Goal: Task Accomplishment & Management: Manage account settings

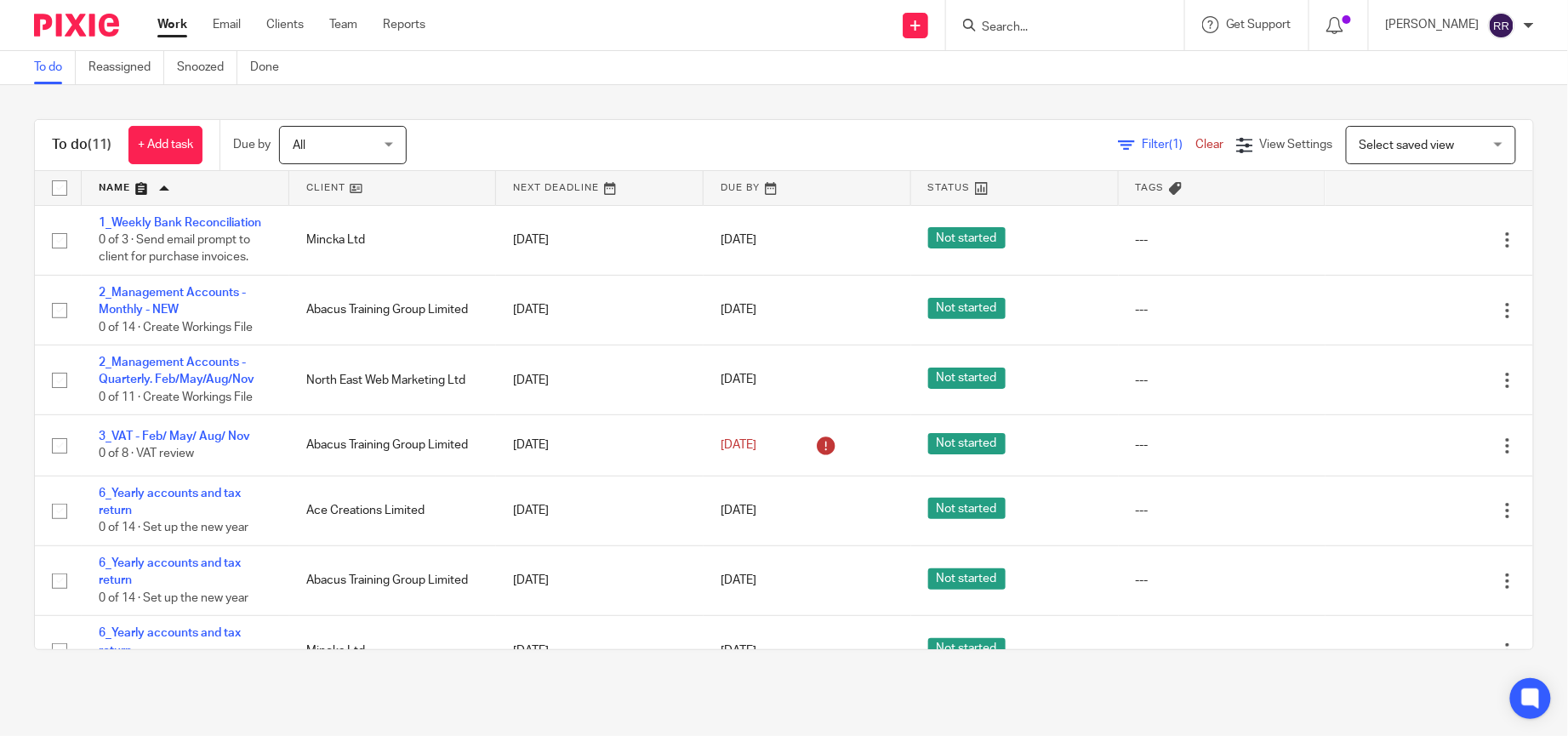
scroll to position [315, 0]
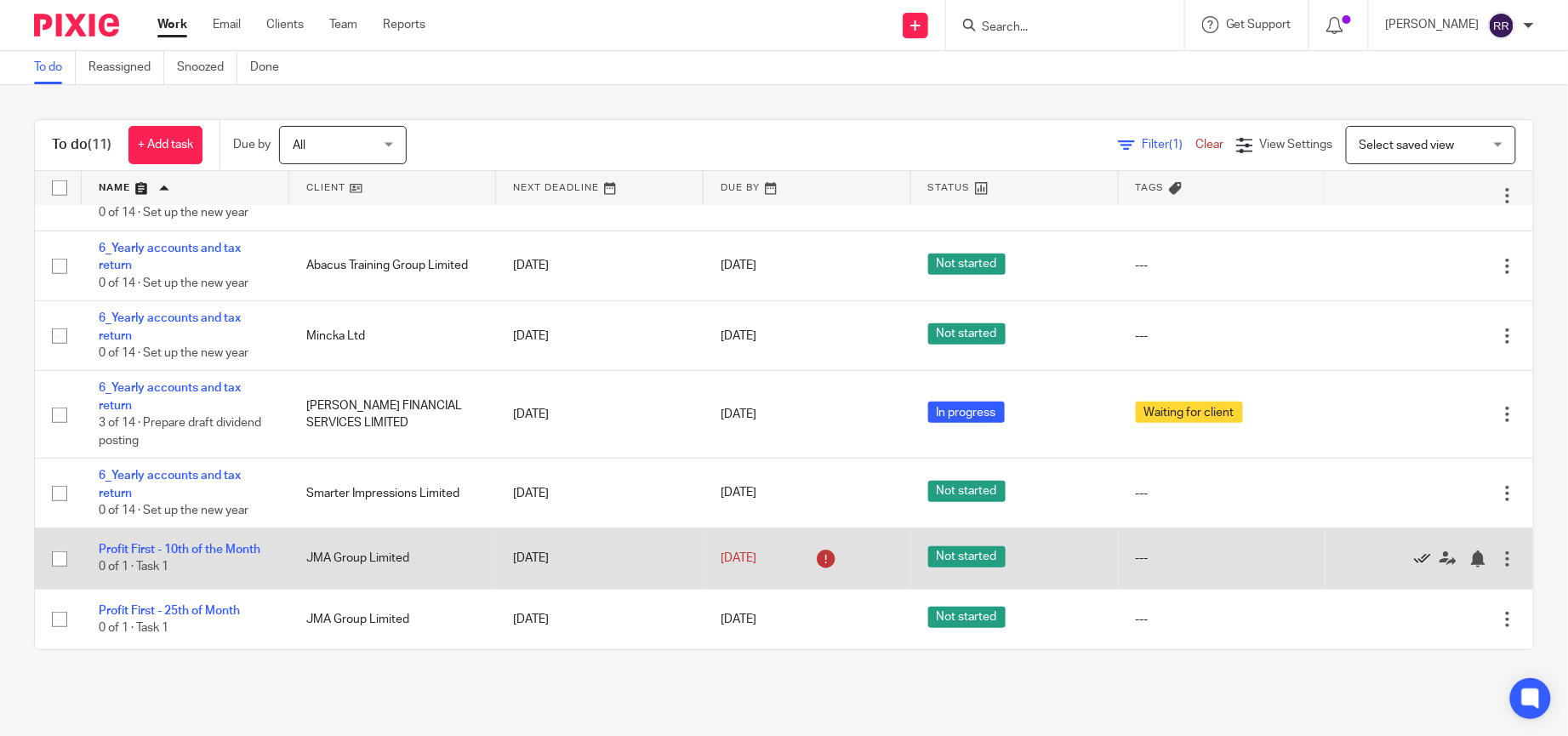
click at [1414, 557] on icon at bounding box center [1422, 558] width 17 height 17
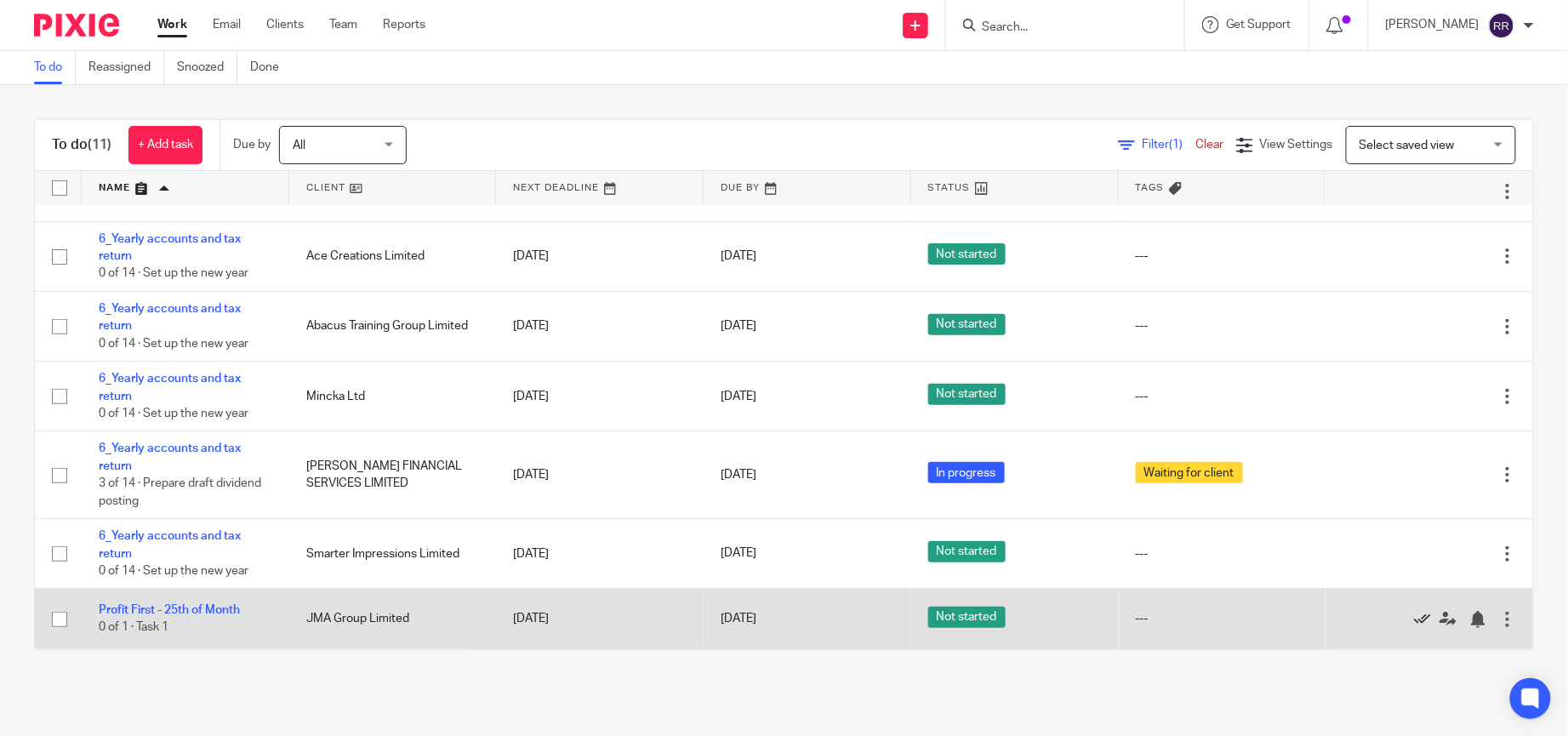
click at [1414, 617] on icon at bounding box center [1422, 619] width 17 height 17
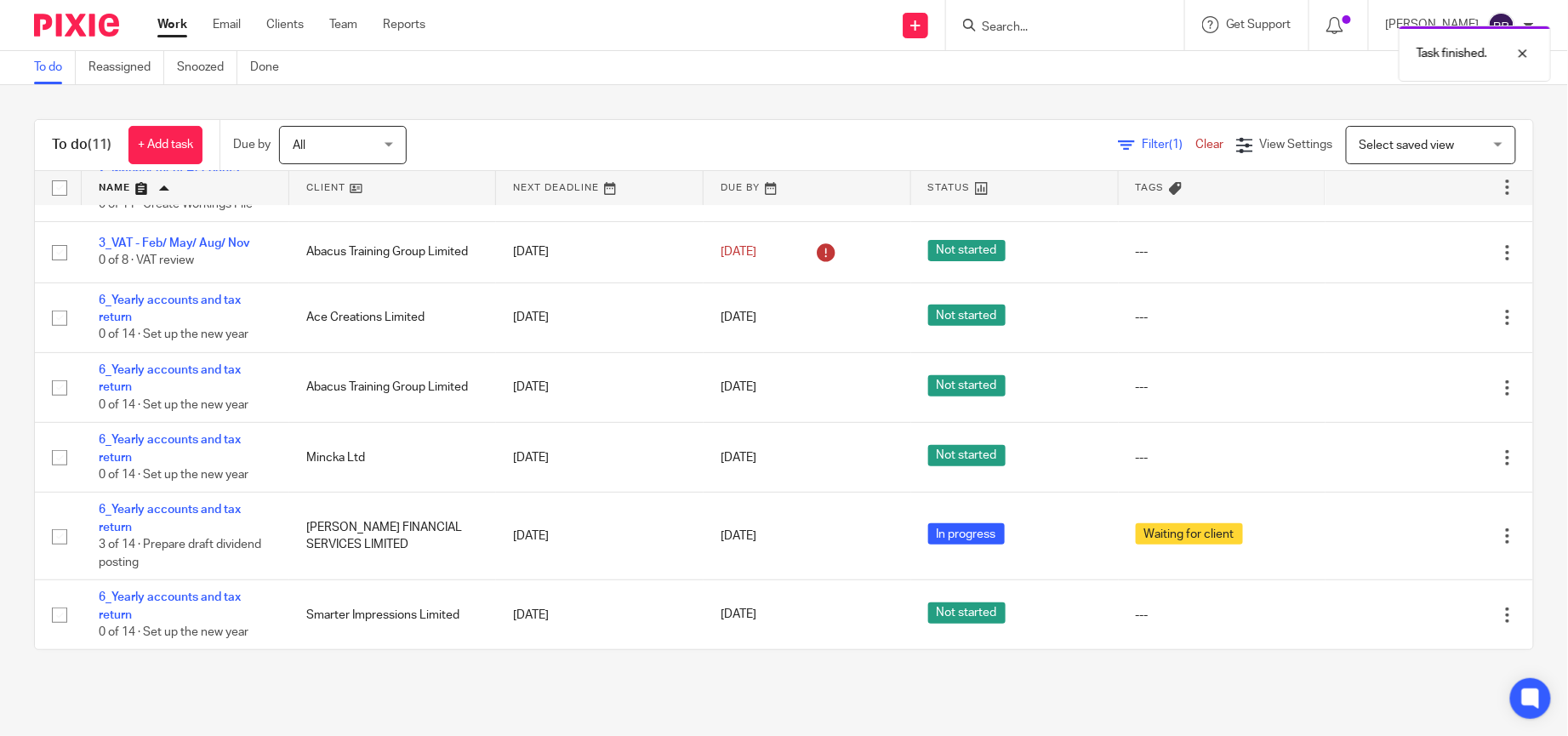
scroll to position [193, 0]
click at [265, 72] on link "Done" at bounding box center [271, 67] width 42 height 33
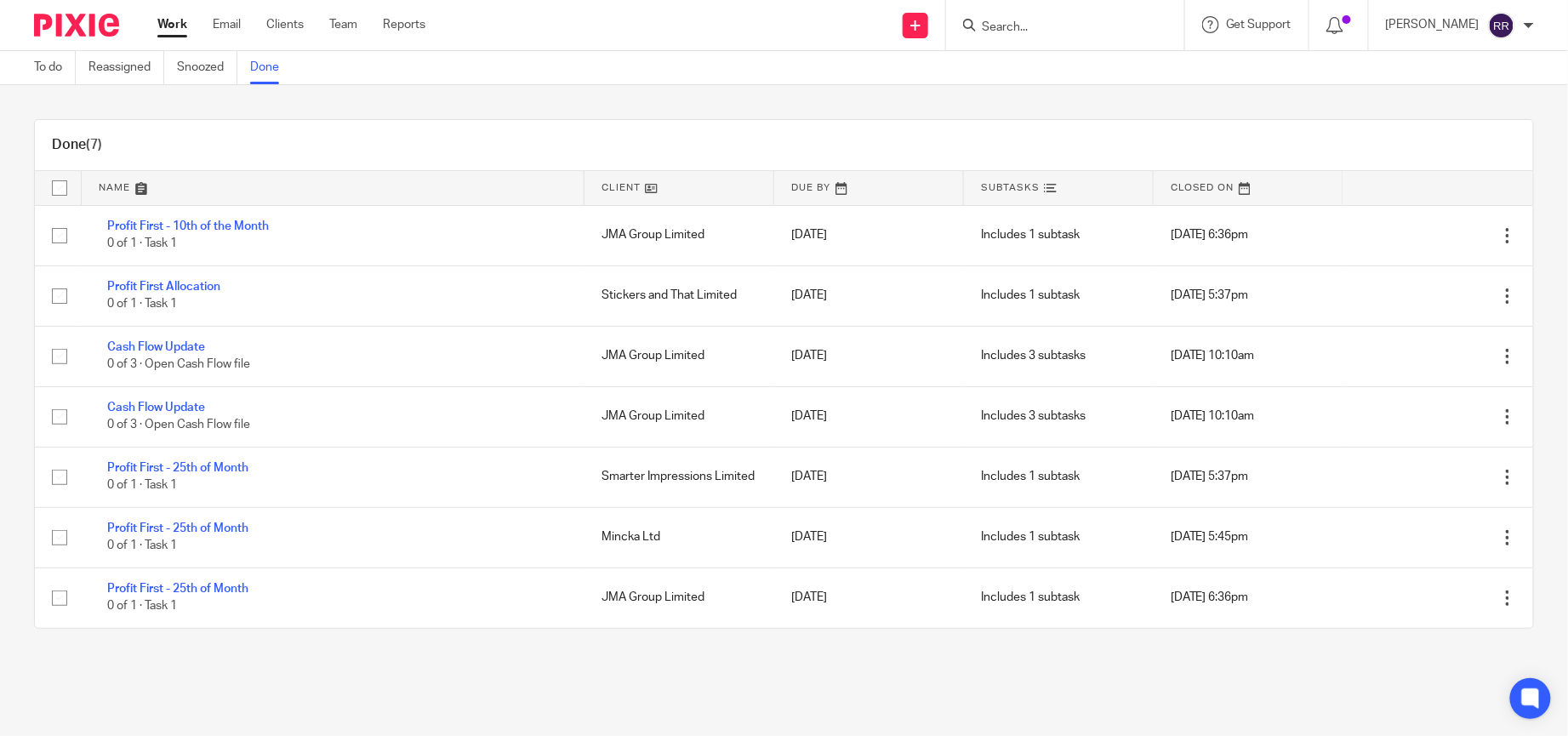
click at [182, 22] on link "Work" at bounding box center [172, 25] width 30 height 17
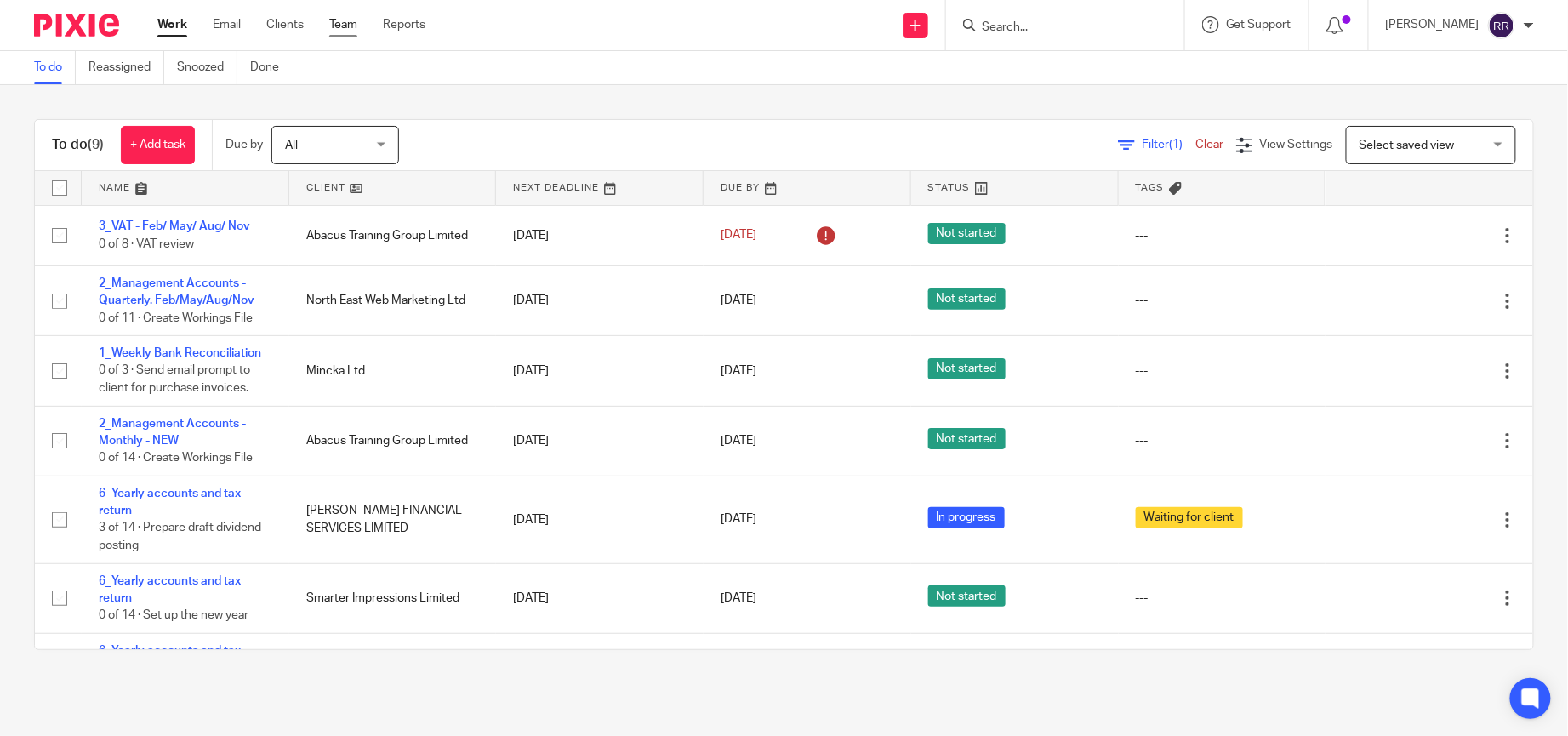
click at [347, 26] on link "Team" at bounding box center [343, 25] width 28 height 17
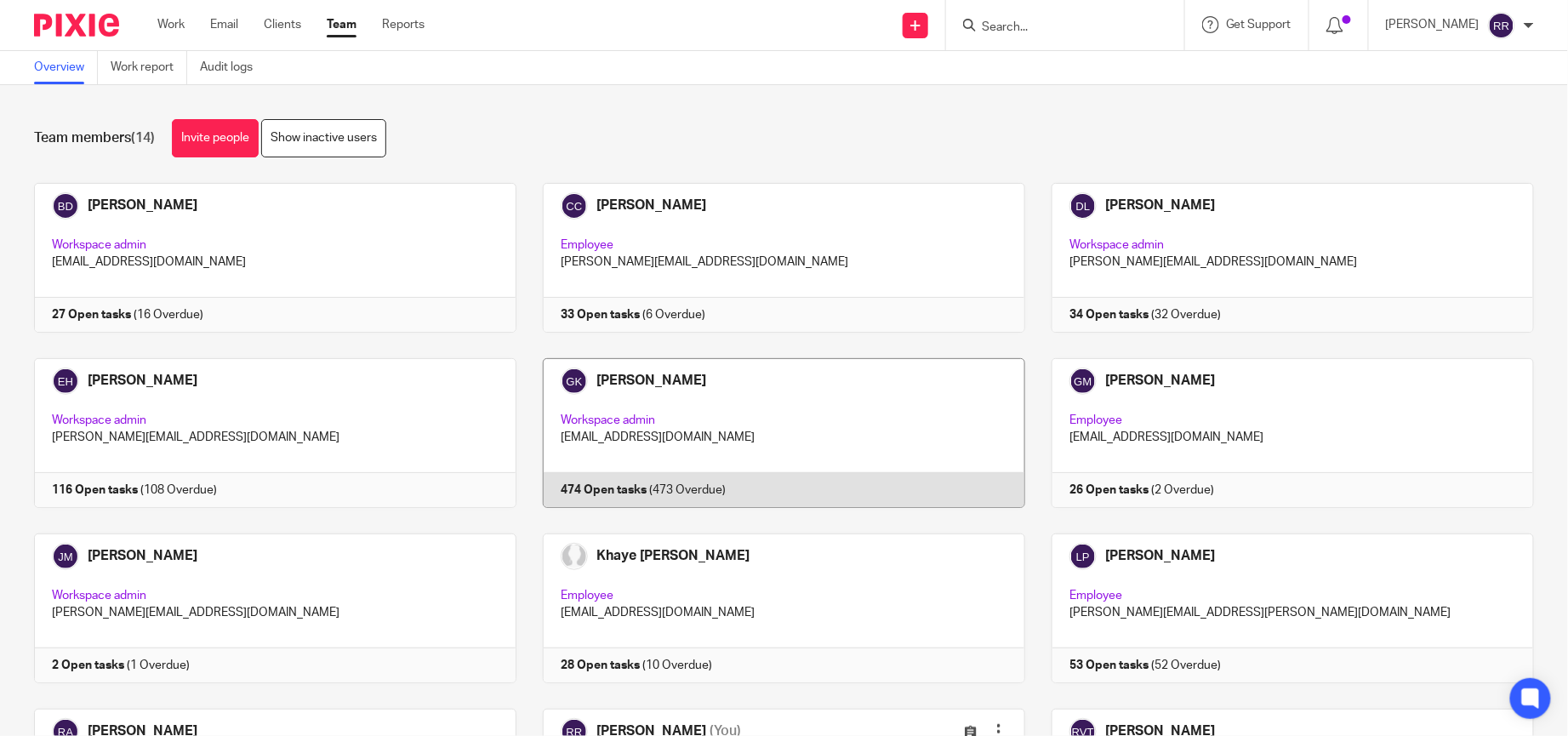
scroll to position [360, 0]
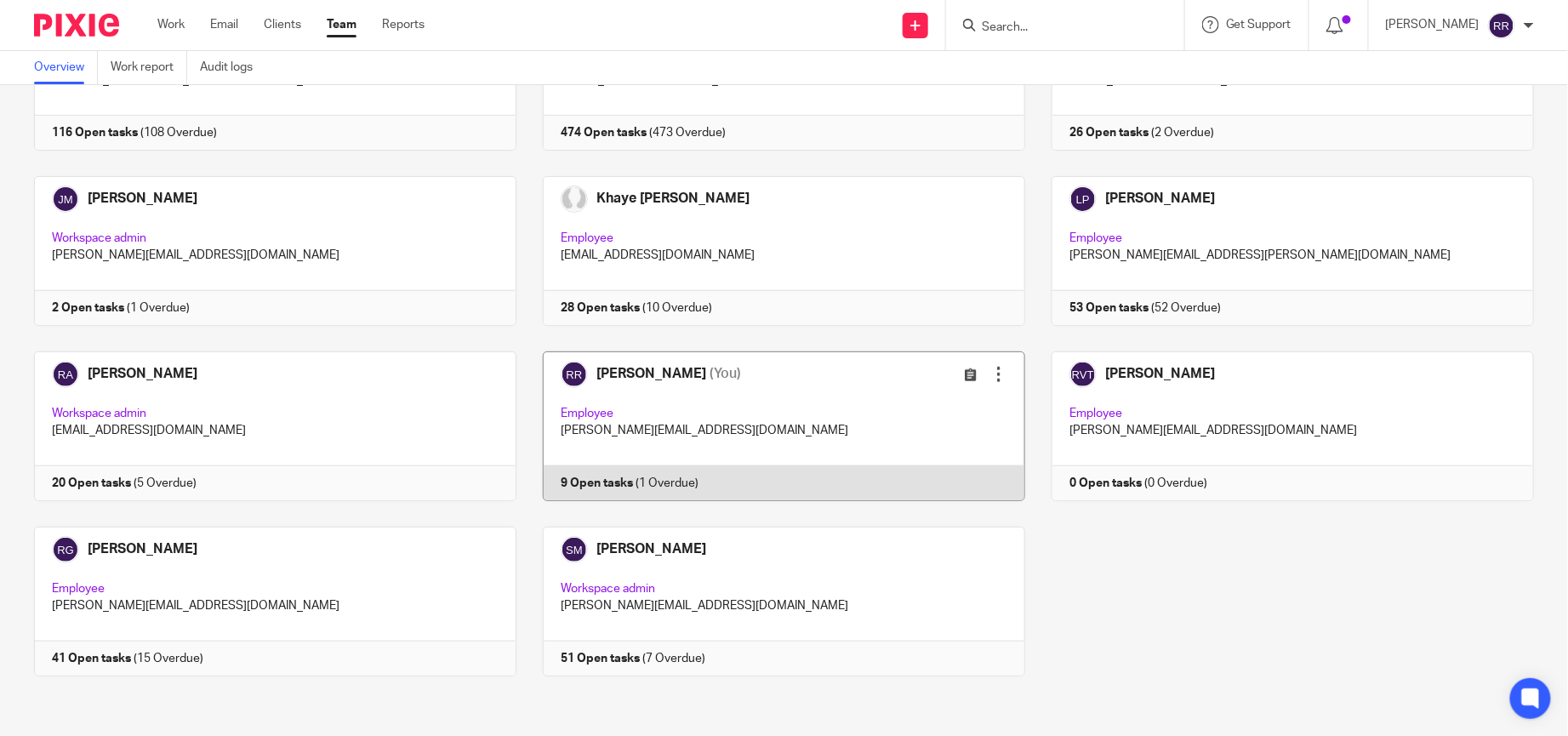
click at [705, 433] on link at bounding box center [771, 426] width 509 height 150
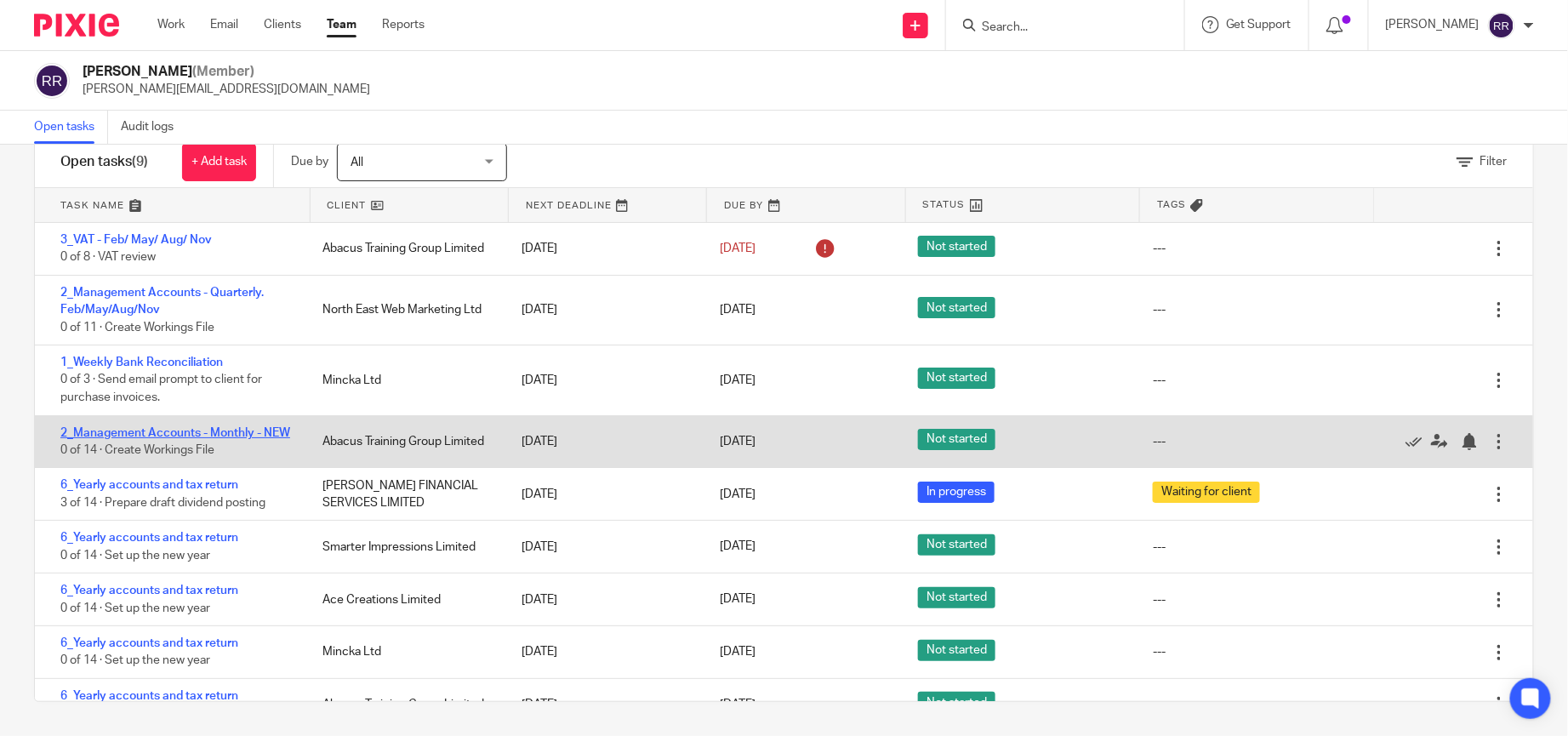
drag, startPoint x: 140, startPoint y: 362, endPoint x: 173, endPoint y: 427, distance: 72.9
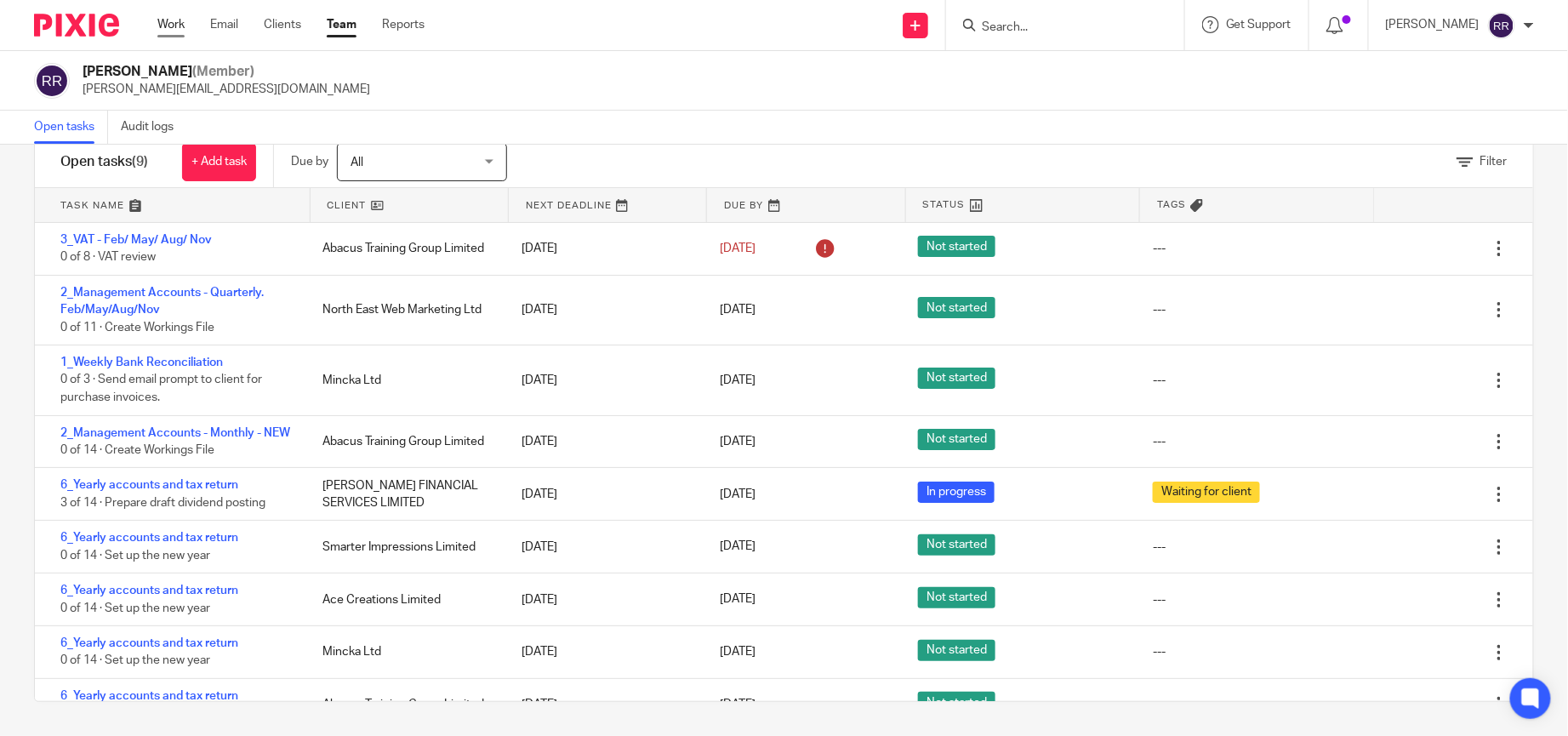
click at [166, 24] on link "Work" at bounding box center [171, 25] width 27 height 17
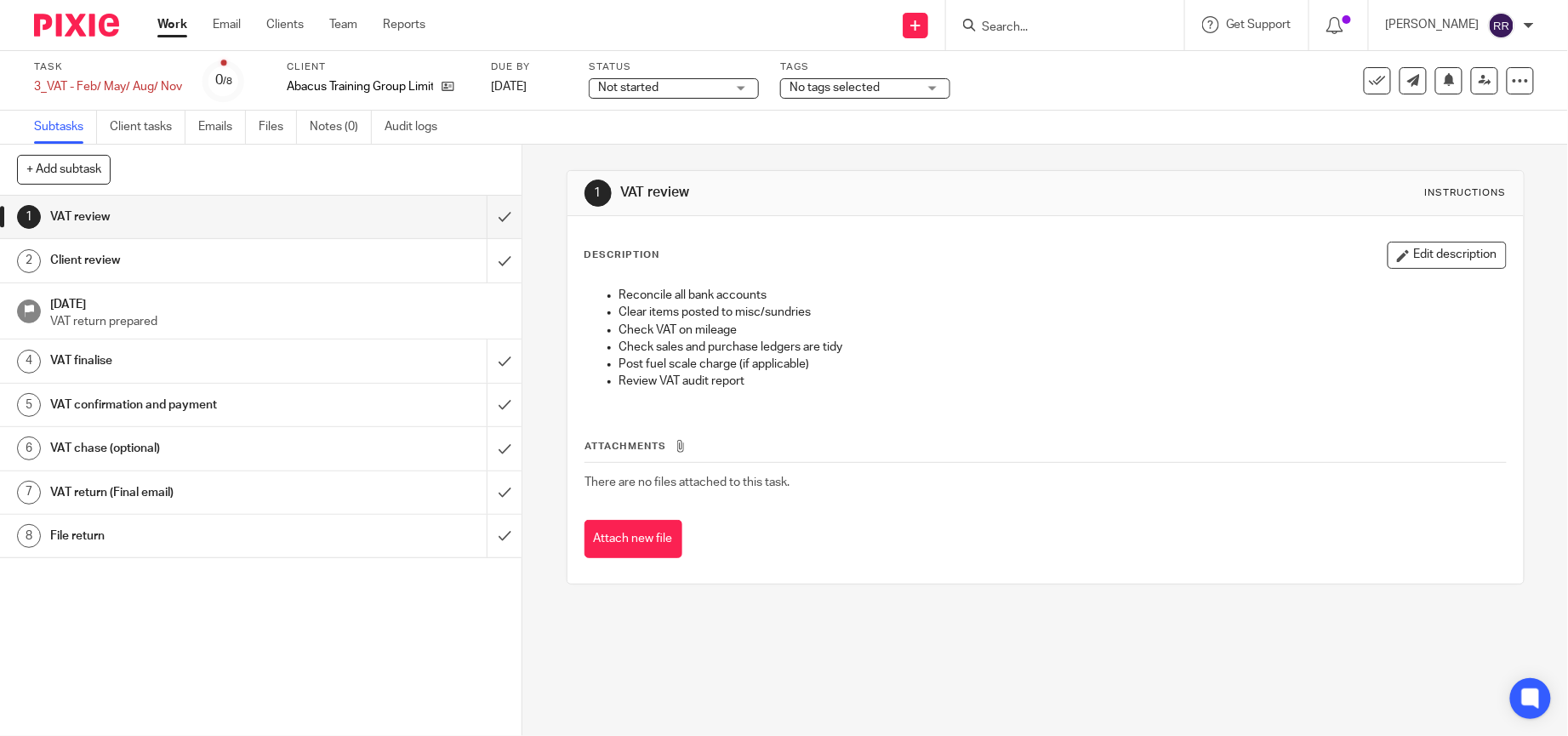
click at [740, 79] on div "Not started Not started" at bounding box center [673, 88] width 171 height 20
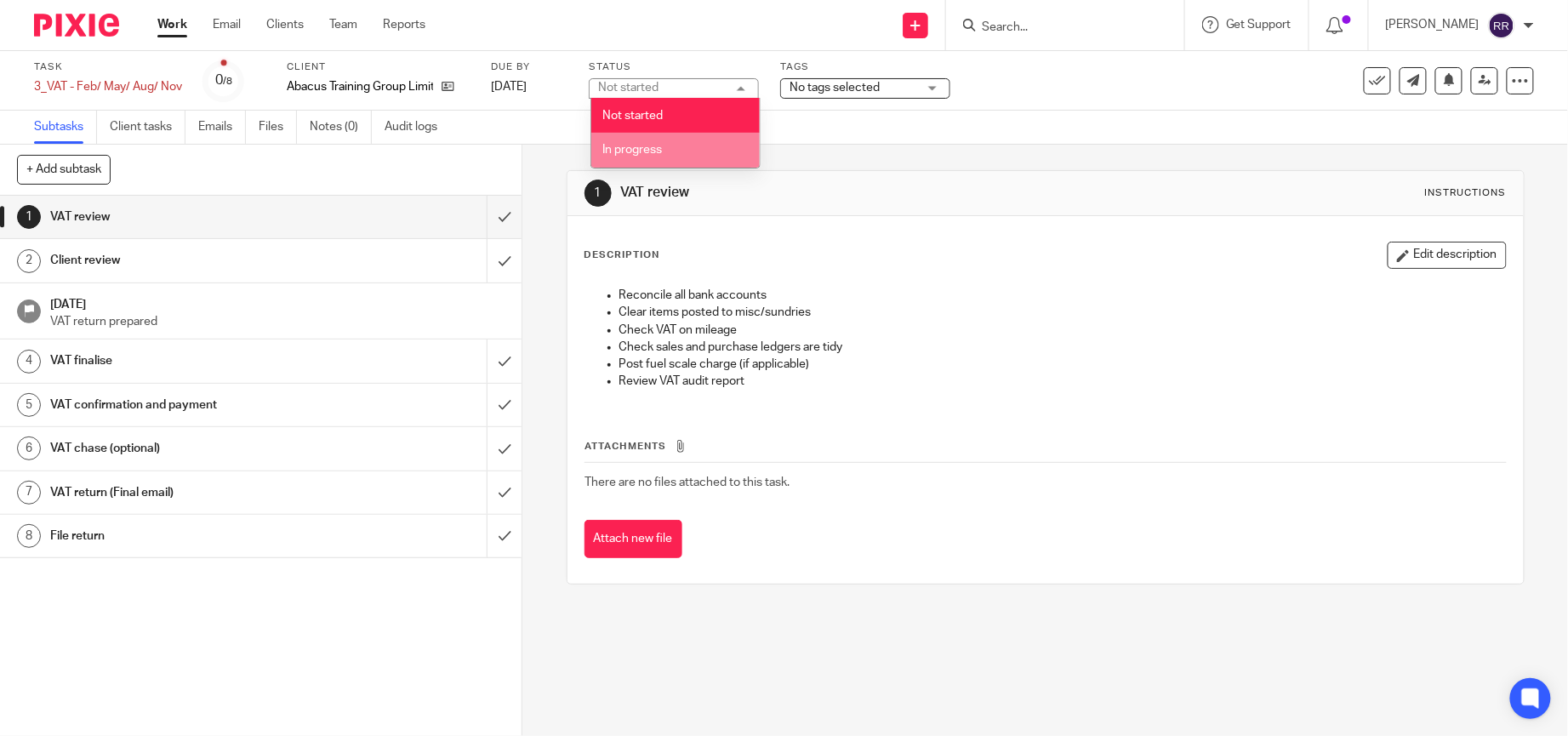
click at [698, 140] on li "In progress" at bounding box center [675, 150] width 169 height 35
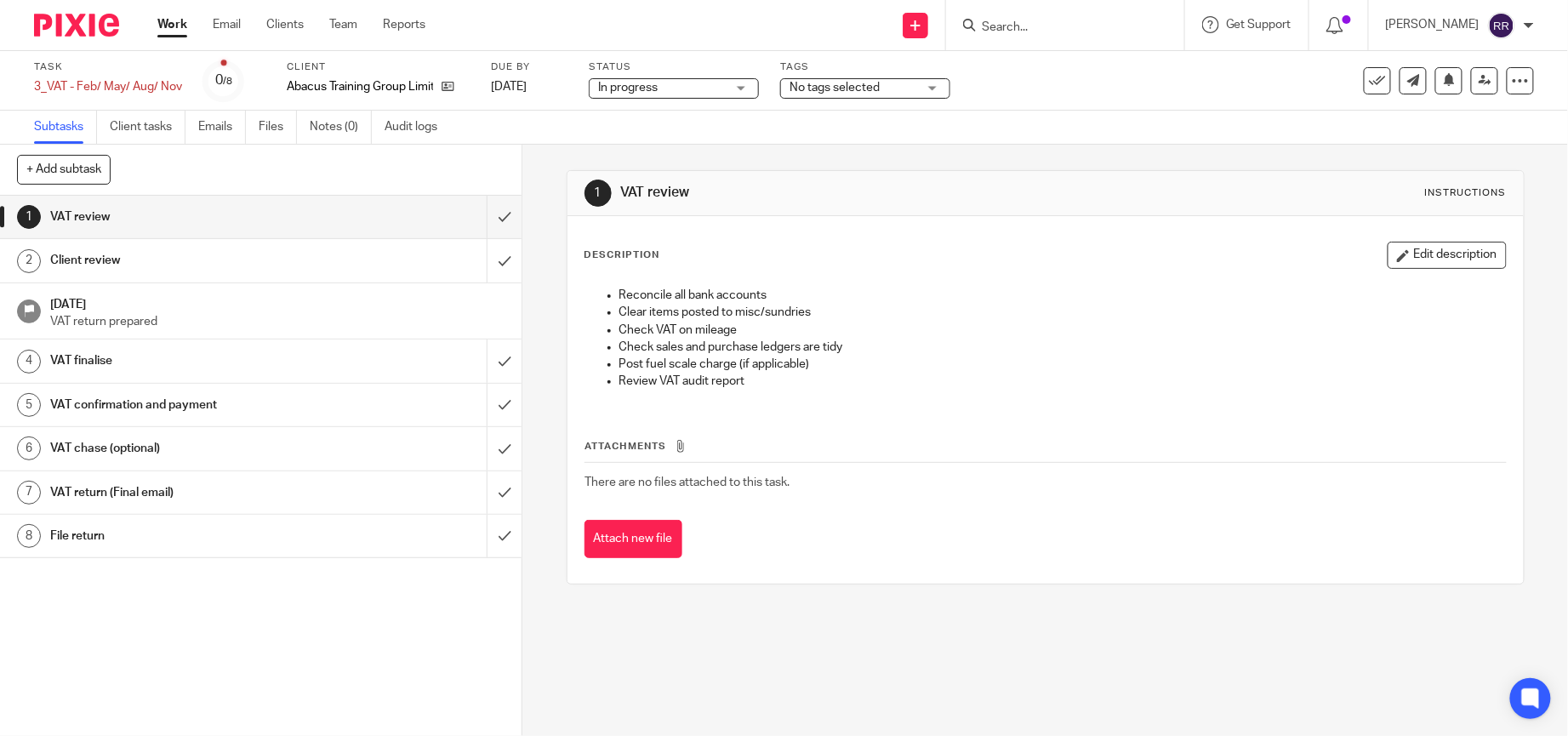
click at [879, 86] on span "No tags selected" at bounding box center [835, 88] width 90 height 12
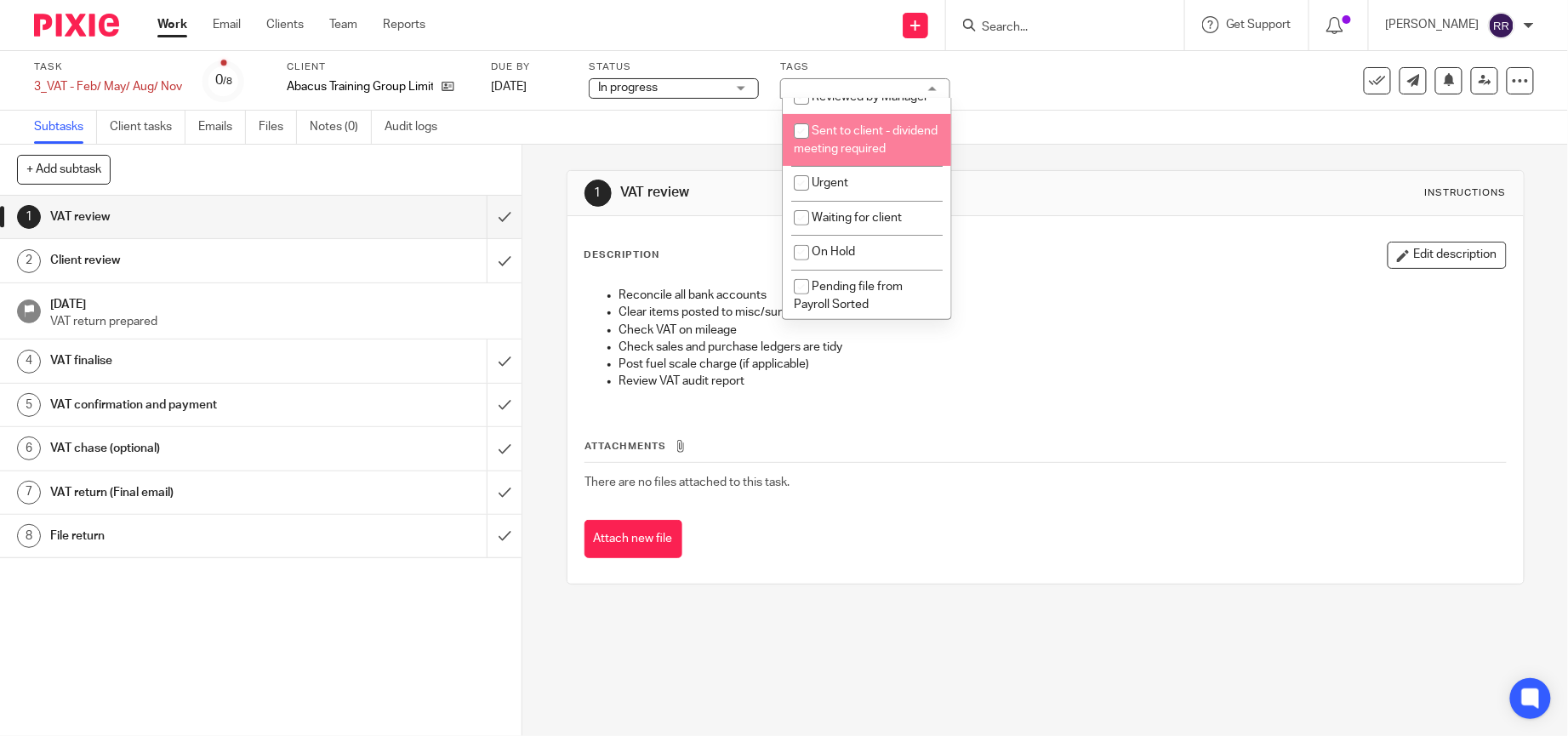
scroll to position [244, 0]
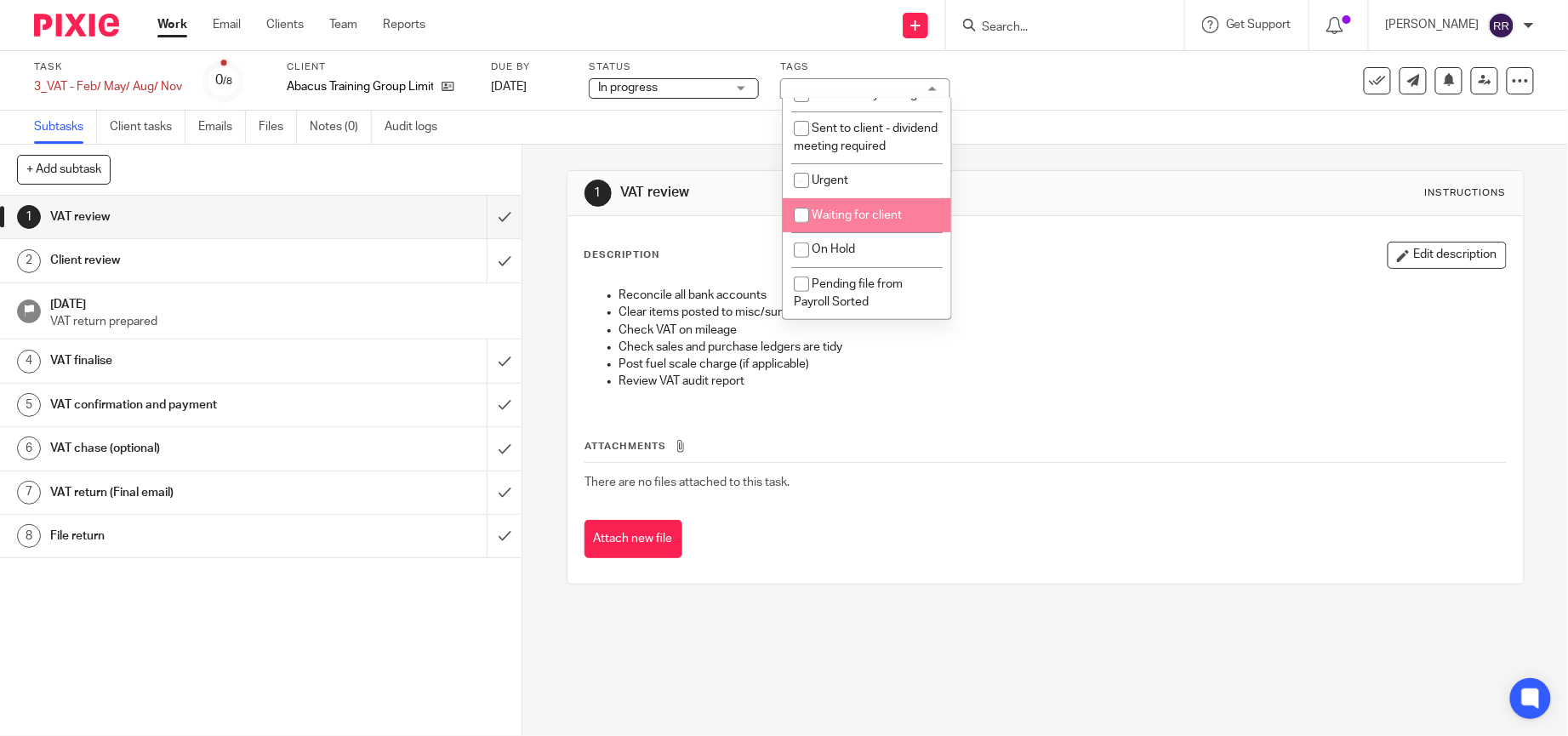
click at [880, 219] on span "Waiting for client" at bounding box center [857, 214] width 90 height 12
checkbox input "true"
click at [1043, 209] on div "1 VAT review Instructions" at bounding box center [1045, 192] width 956 height 45
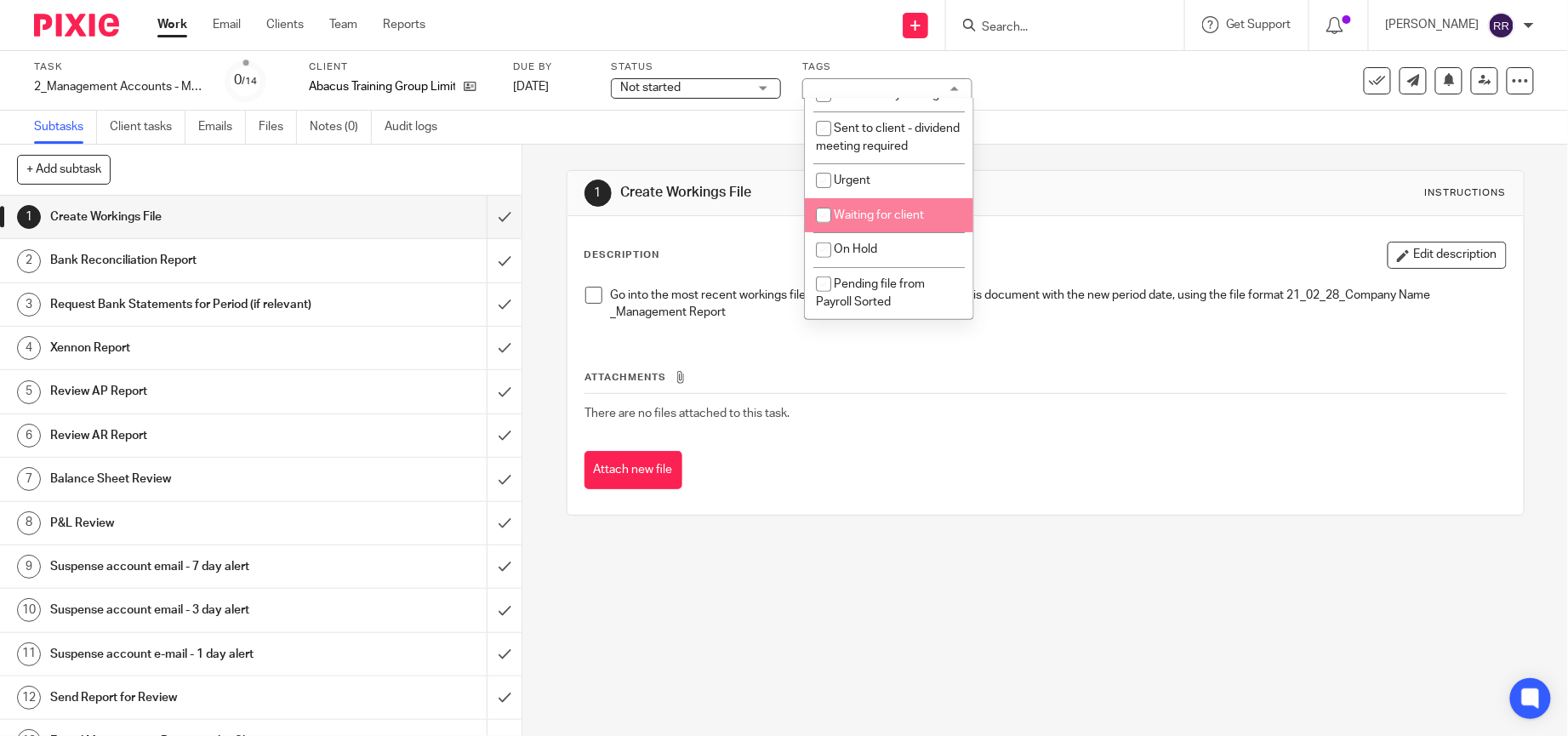
scroll to position [244, 0]
click at [920, 223] on li "Waiting for client" at bounding box center [888, 215] width 169 height 35
checkbox input "true"
click at [703, 92] on span "Not started" at bounding box center [684, 88] width 128 height 18
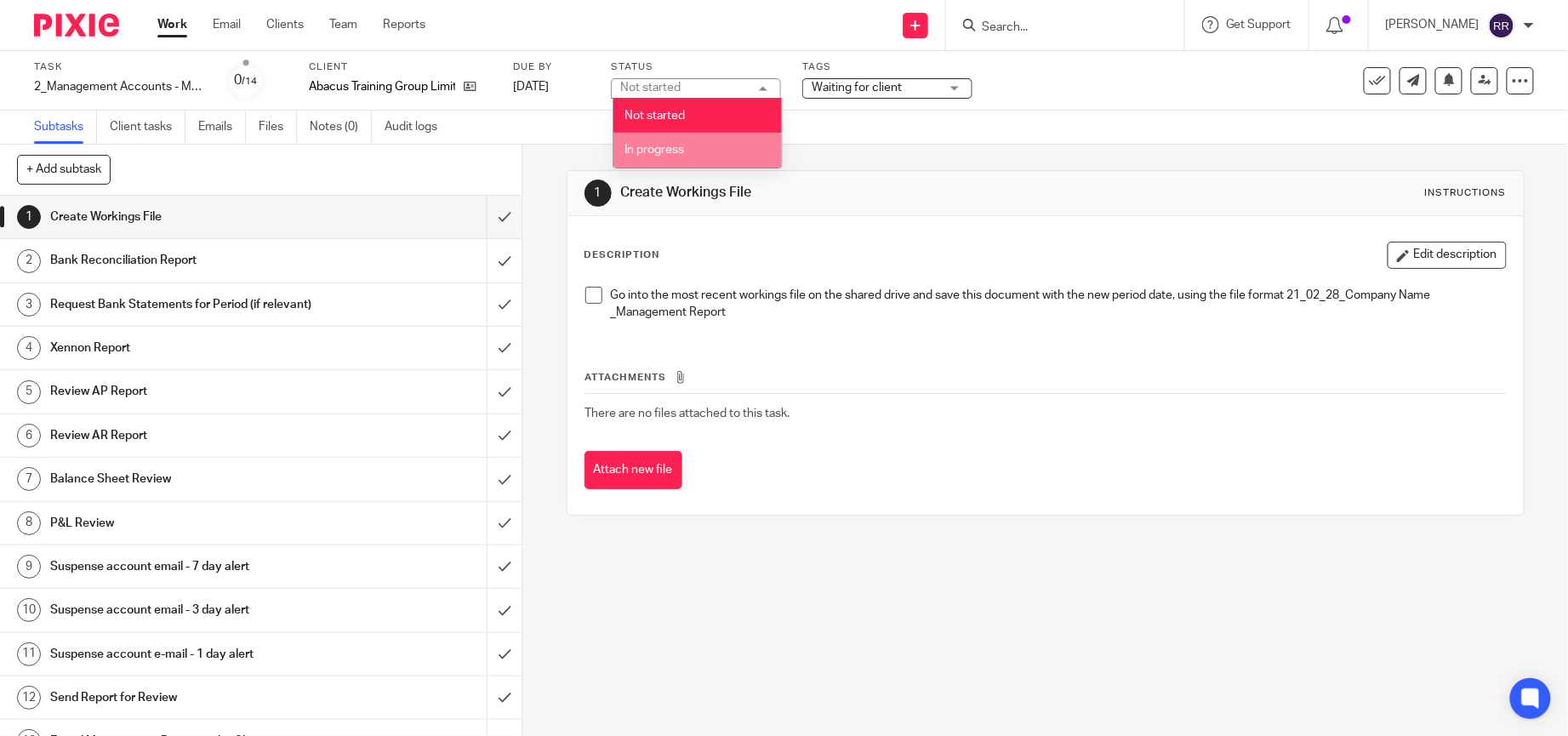
click at [707, 140] on li "In progress" at bounding box center [697, 150] width 169 height 35
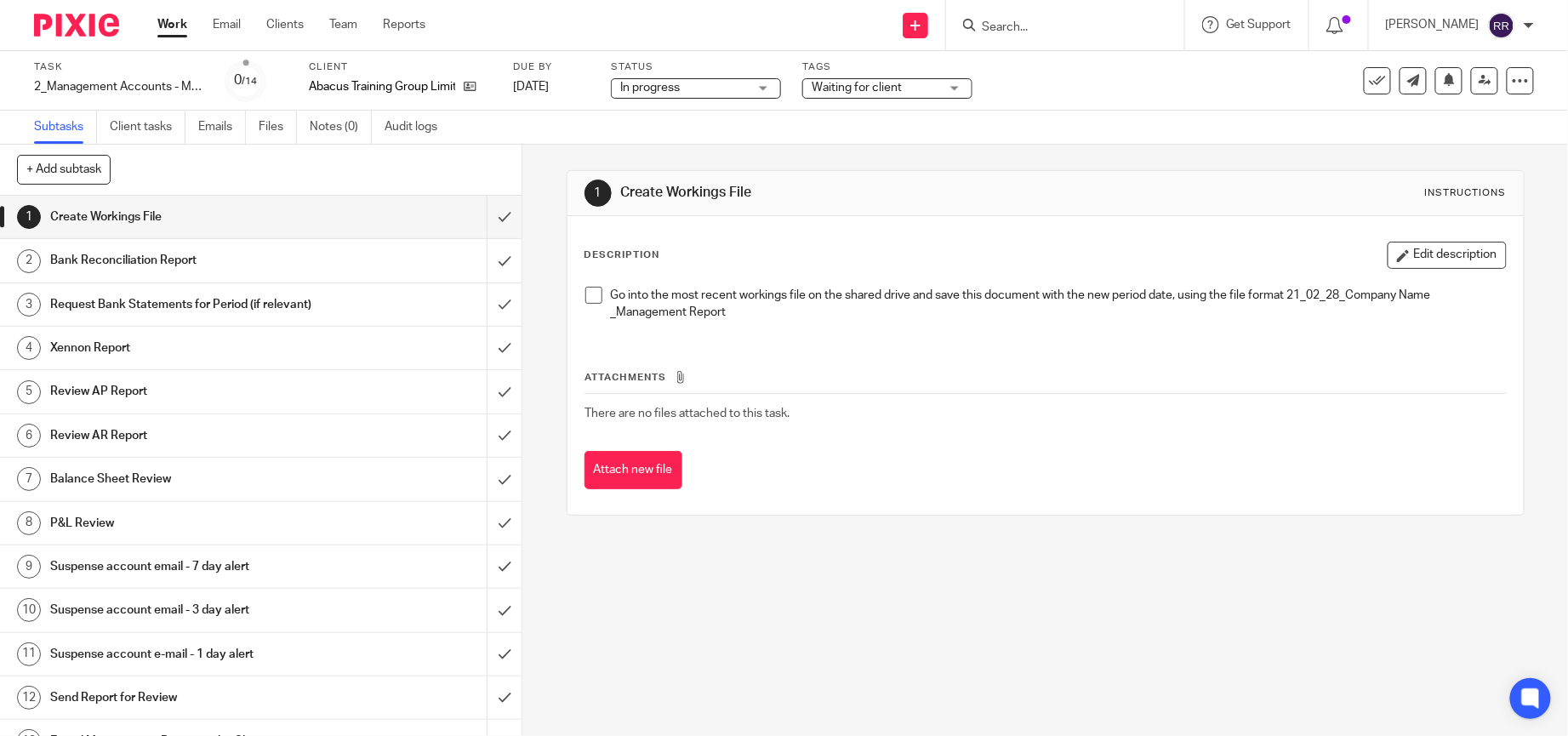
click at [1228, 127] on div "Subtasks Client tasks Emails Files Notes (0) Audit logs" at bounding box center [784, 127] width 1568 height 34
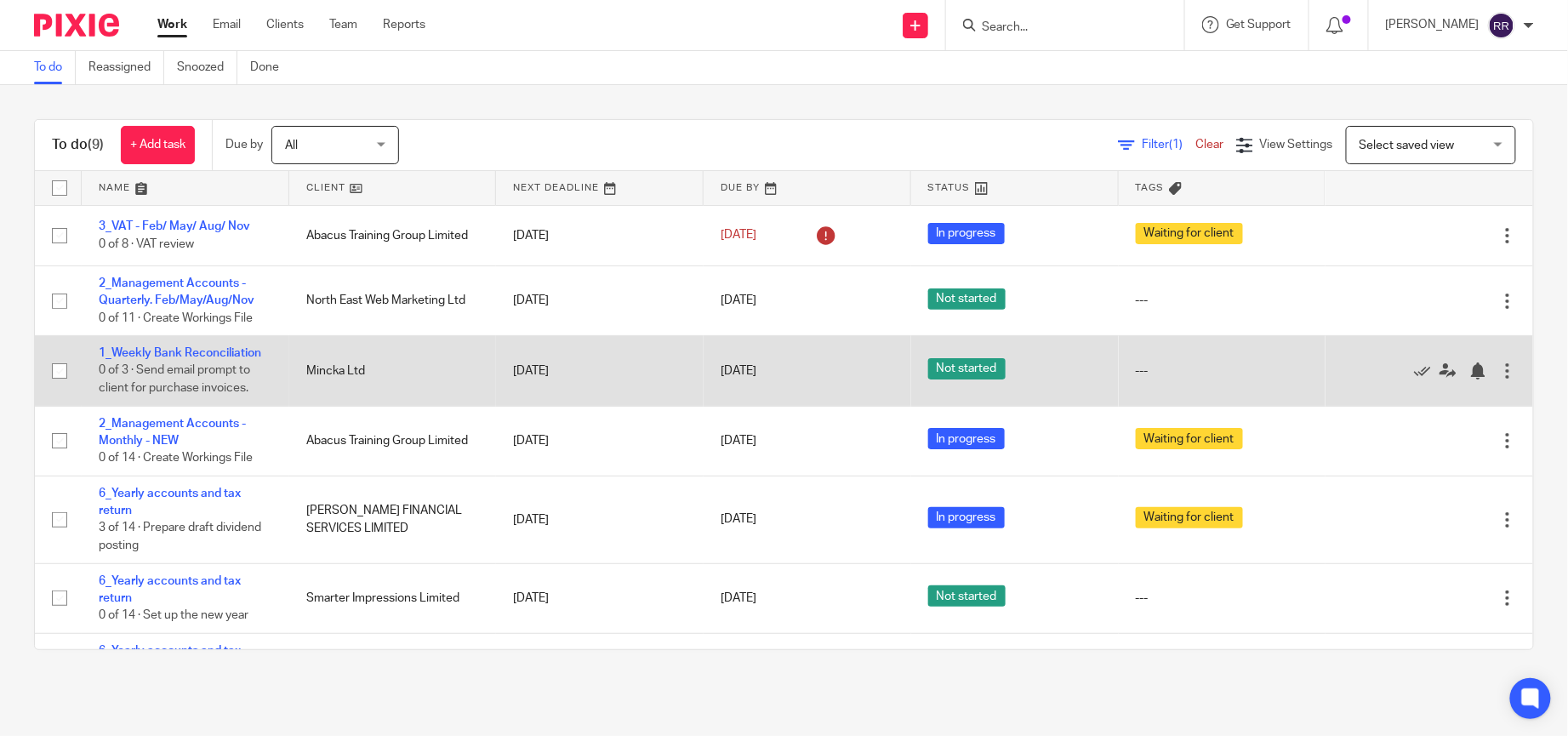
drag, startPoint x: 1362, startPoint y: 366, endPoint x: 1085, endPoint y: 366, distance: 277.0
click at [1414, 366] on icon at bounding box center [1422, 370] width 17 height 17
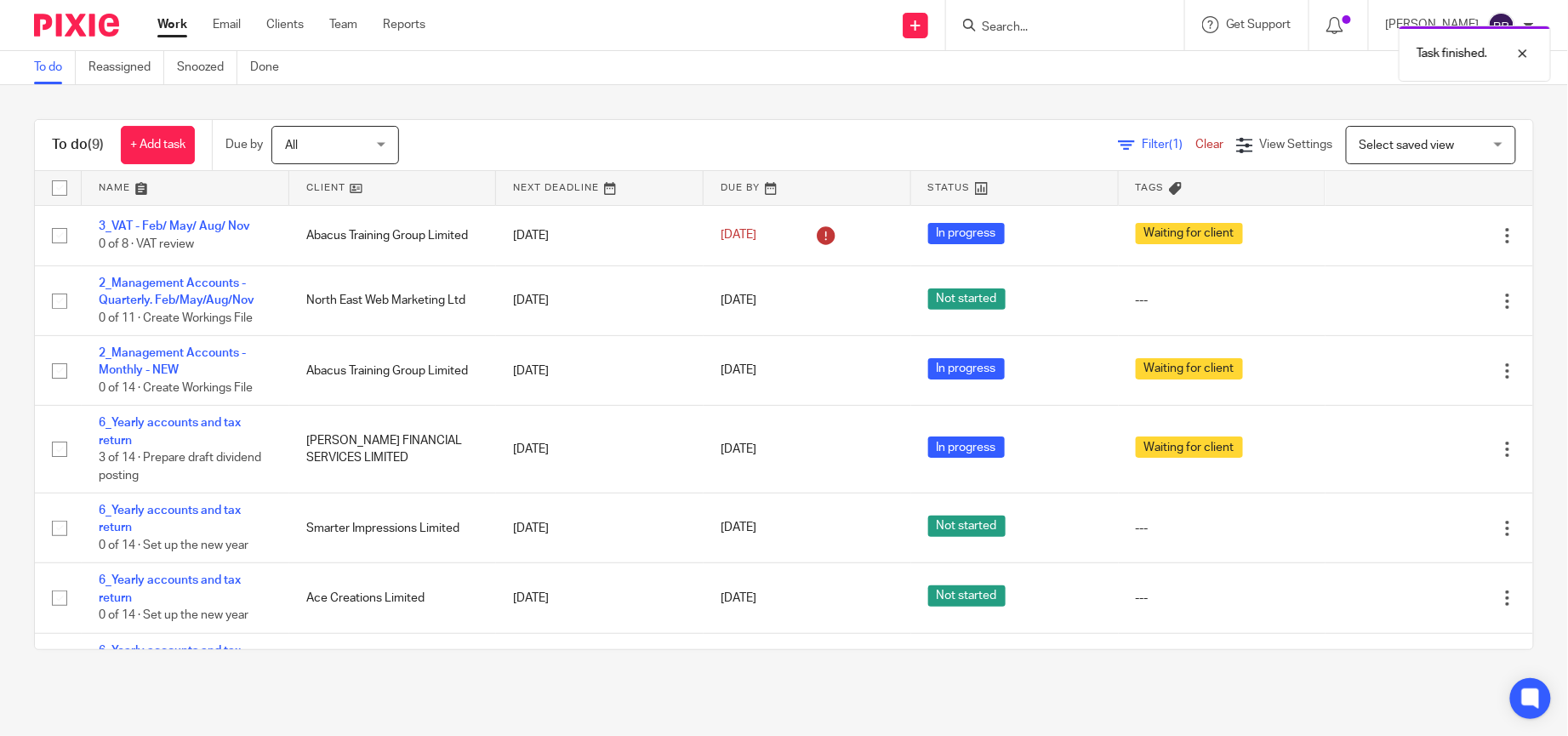
click at [184, 27] on link "Work" at bounding box center [172, 25] width 30 height 17
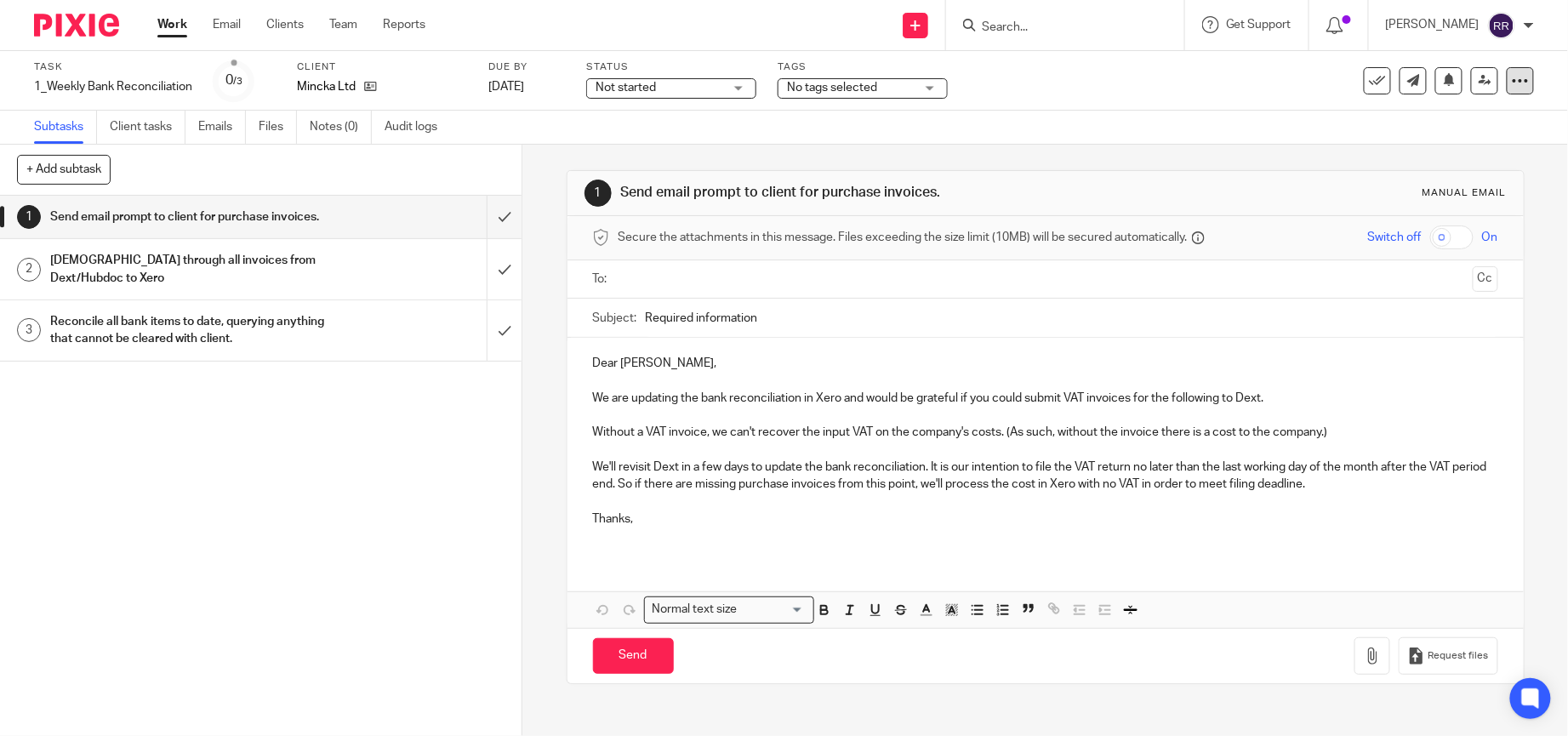
click at [1511, 82] on icon at bounding box center [1520, 80] width 17 height 17
click at [1232, 120] on div "Subtasks Client tasks Emails Files Notes (0) Audit logs" at bounding box center [784, 127] width 1568 height 34
